Goal: Task Accomplishment & Management: Use online tool/utility

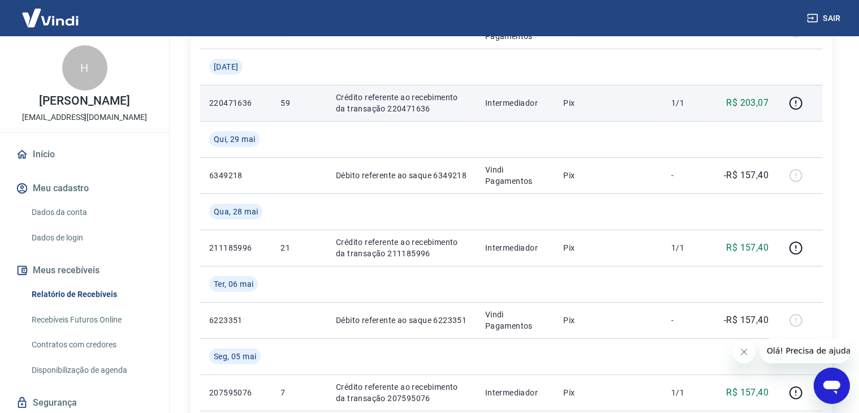
scroll to position [283, 0]
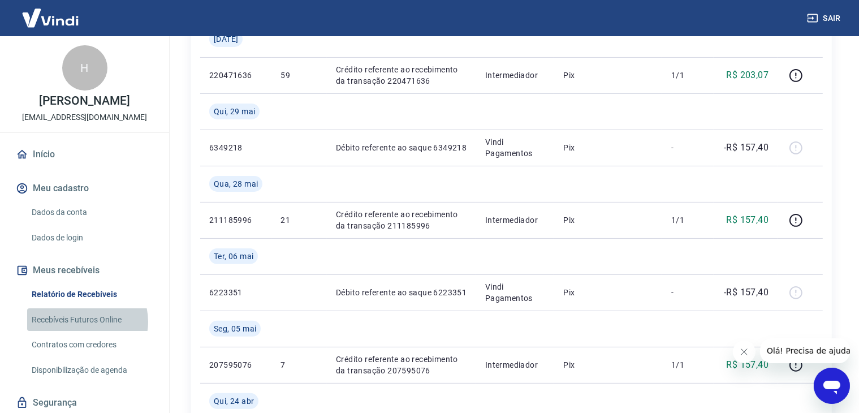
click at [84, 332] on link "Recebíveis Futuros Online" at bounding box center [91, 319] width 128 height 23
